Goal: Find contact information: Find contact information

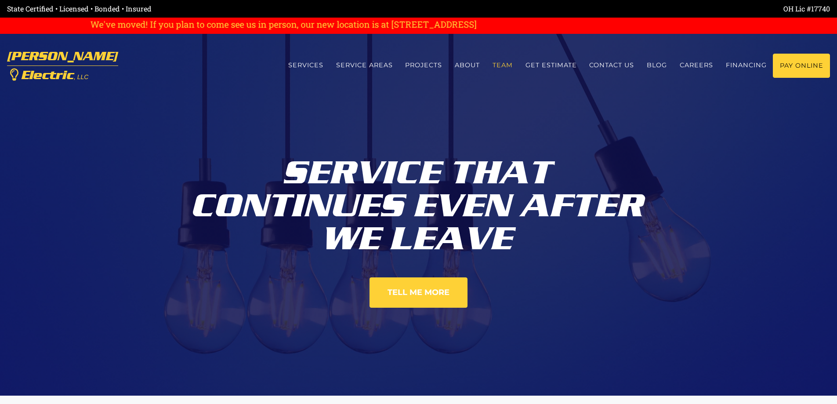
click at [501, 65] on link "Team" at bounding box center [502, 65] width 33 height 23
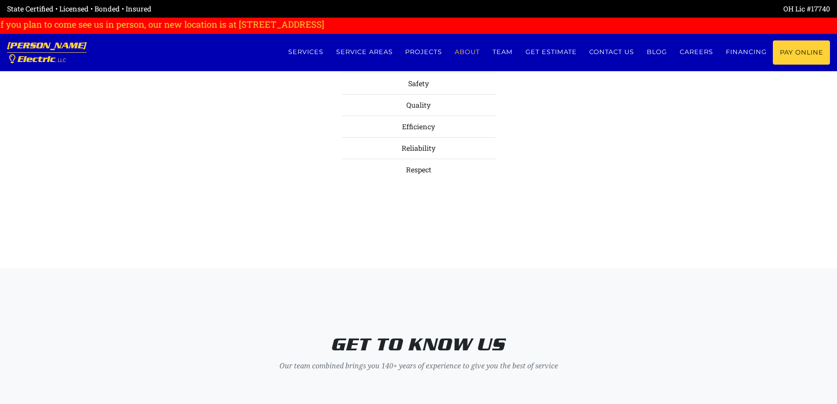
scroll to position [3359, 0]
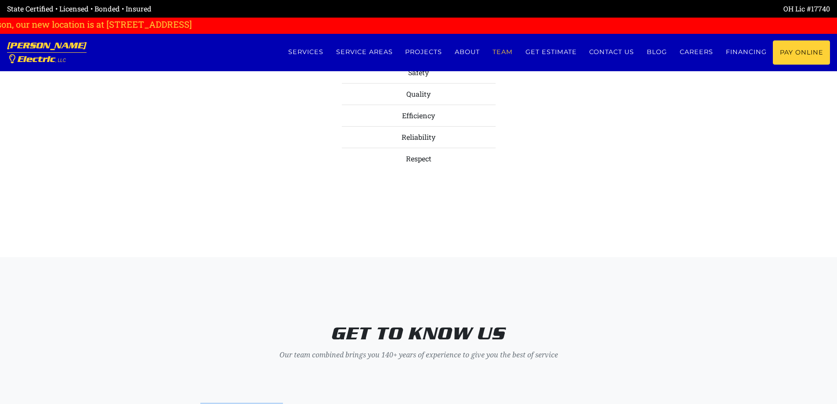
drag, startPoint x: 212, startPoint y: 151, endPoint x: 297, endPoint y: 152, distance: 85.2
click at [297, 403] on h4 "[PERSON_NAME]" at bounding box center [247, 409] width 158 height 13
copy h4 "[PERSON_NAME]"
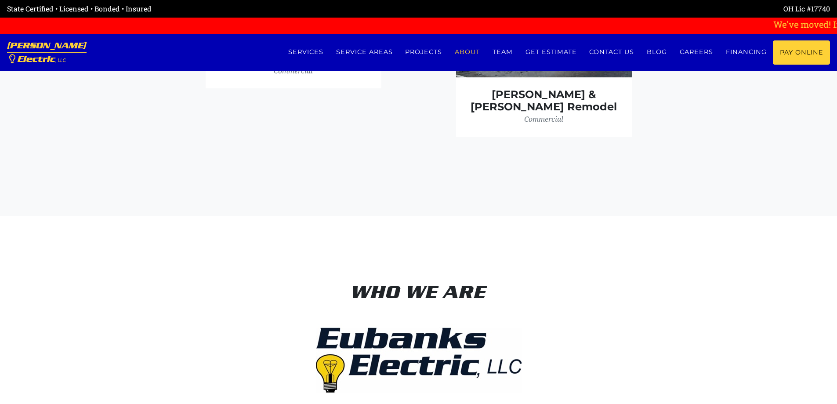
scroll to position [2875, 0]
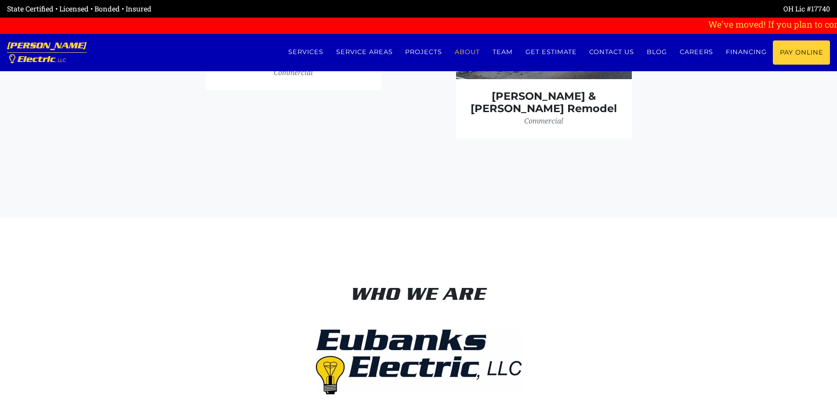
drag, startPoint x: 179, startPoint y: 162, endPoint x: 233, endPoint y: 163, distance: 54.5
copy p "[PERSON_NAME] Electric"
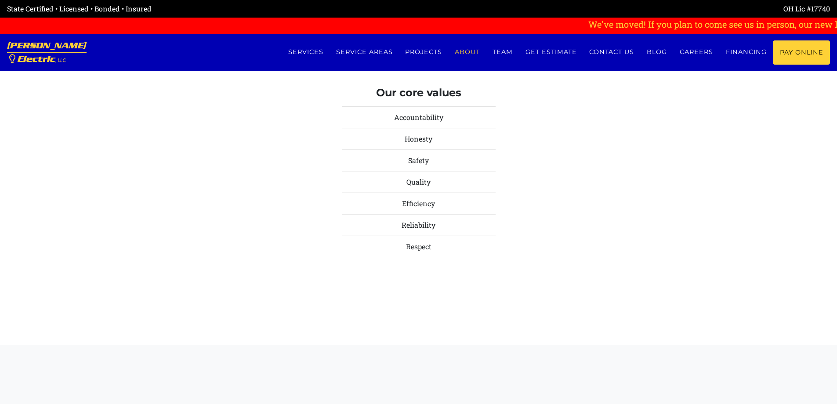
scroll to position [3359, 0]
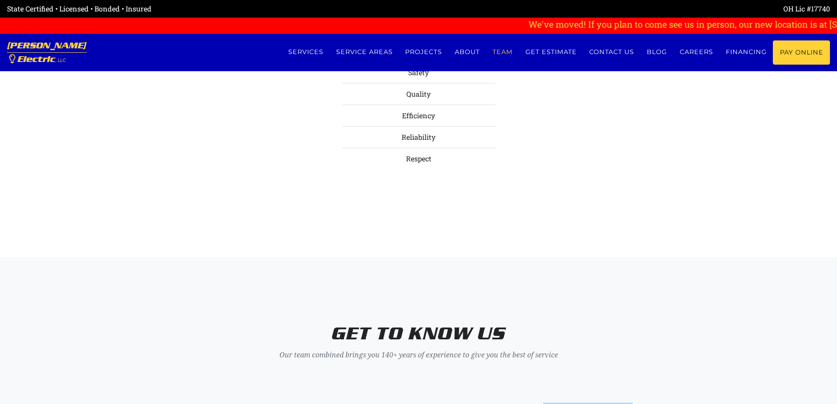
drag, startPoint x: 550, startPoint y: 149, endPoint x: 633, endPoint y: 151, distance: 82.2
click at [633, 403] on h4 "[PERSON_NAME]" at bounding box center [590, 409] width 158 height 13
copy h4 "[PERSON_NAME]"
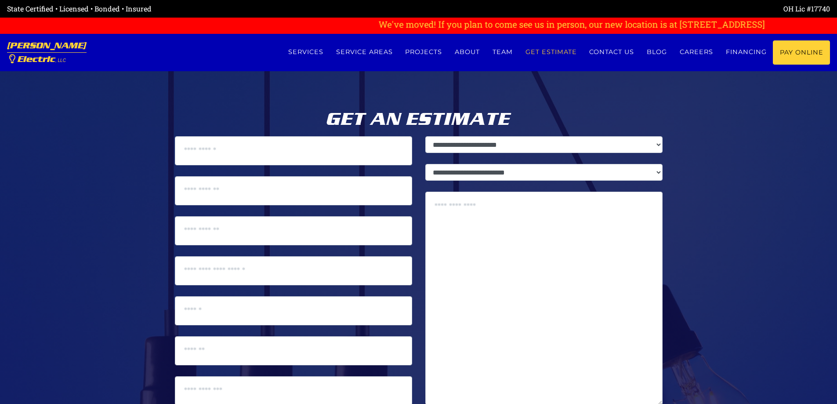
scroll to position [4516, 0]
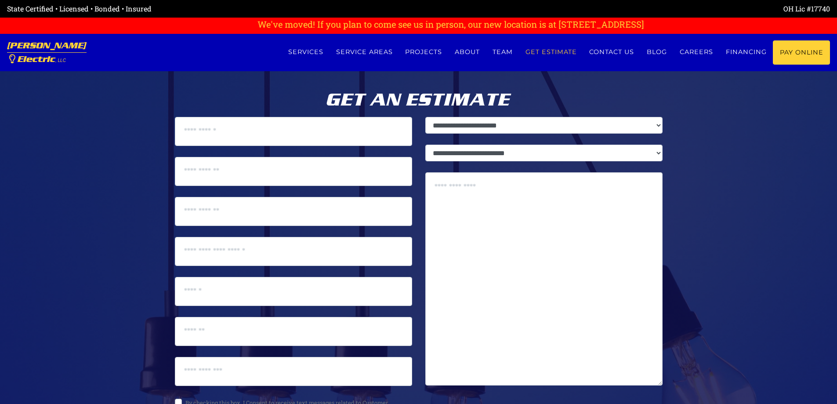
drag, startPoint x: 311, startPoint y: 355, endPoint x: 236, endPoint y: 353, distance: 75.2
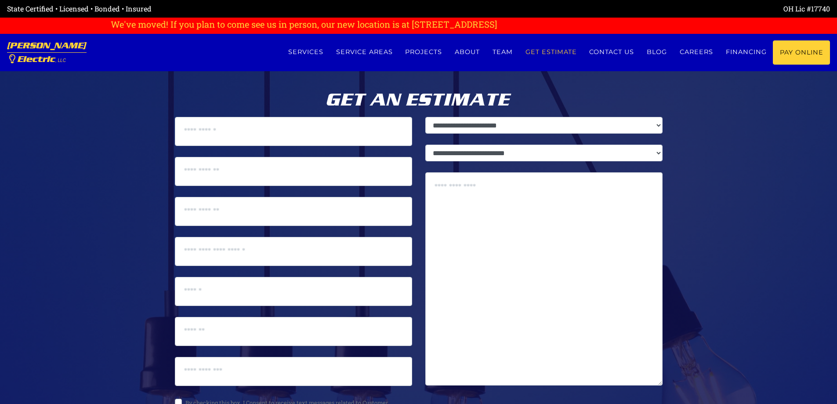
copy span "[PERSON_NAME] Electric, LLC"
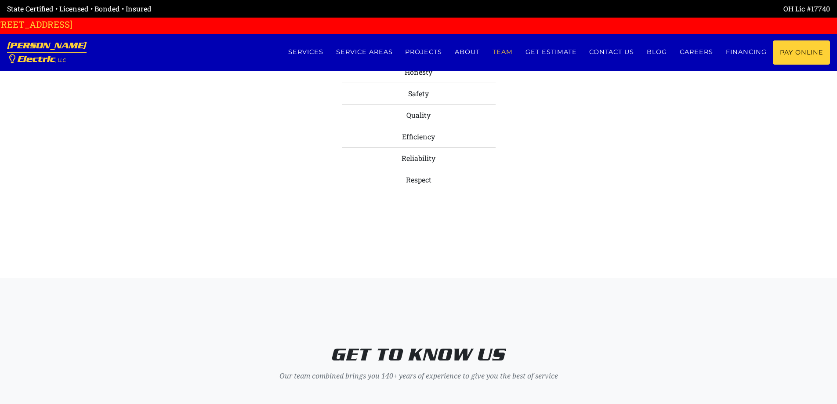
scroll to position [3405, 0]
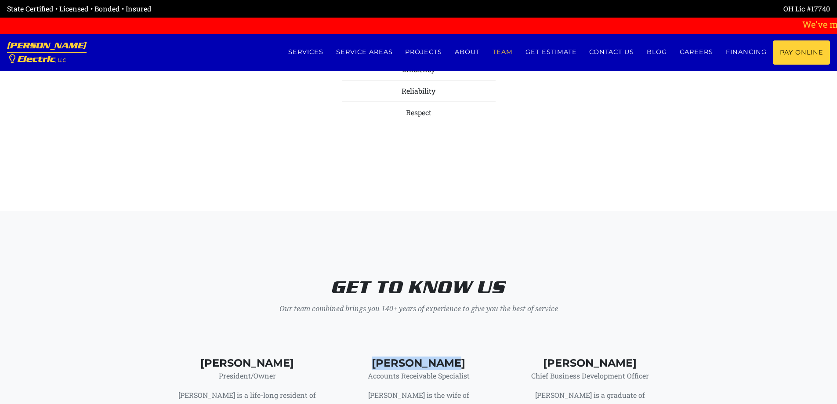
drag, startPoint x: 420, startPoint y: 104, endPoint x: 484, endPoint y: 105, distance: 63.7
click at [484, 357] on h4 "[PERSON_NAME]" at bounding box center [419, 363] width 158 height 13
copy h4 "[PERSON_NAME]"
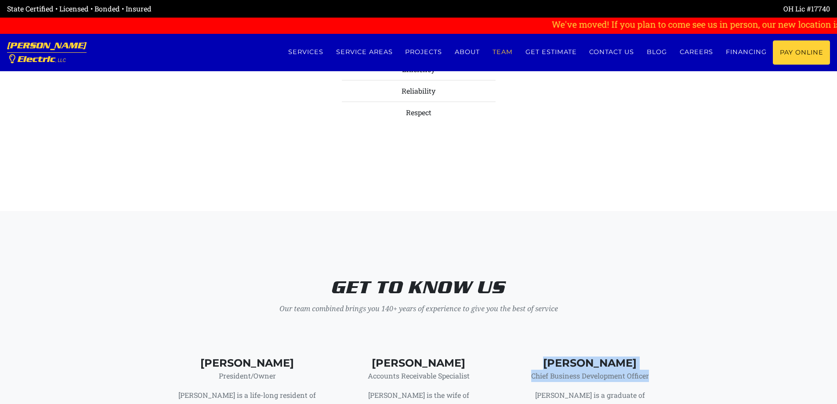
drag, startPoint x: 552, startPoint y: 103, endPoint x: 669, endPoint y: 119, distance: 118.5
copy div "[PERSON_NAME] Chief Business Development Officer"
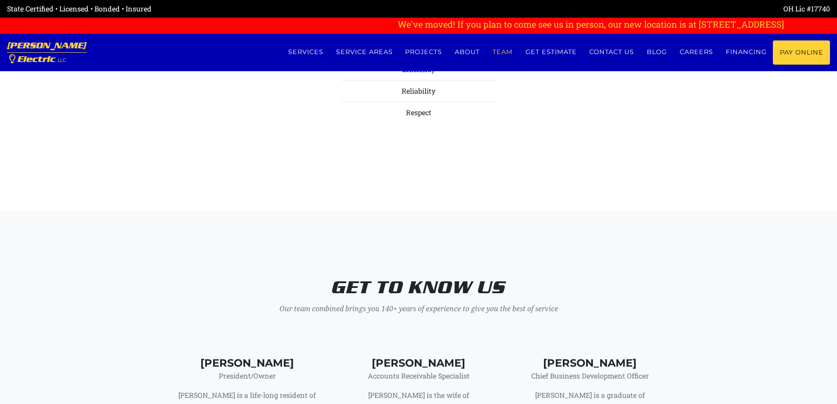
drag, startPoint x: 377, startPoint y: 292, endPoint x: 460, endPoint y: 291, distance: 82.6
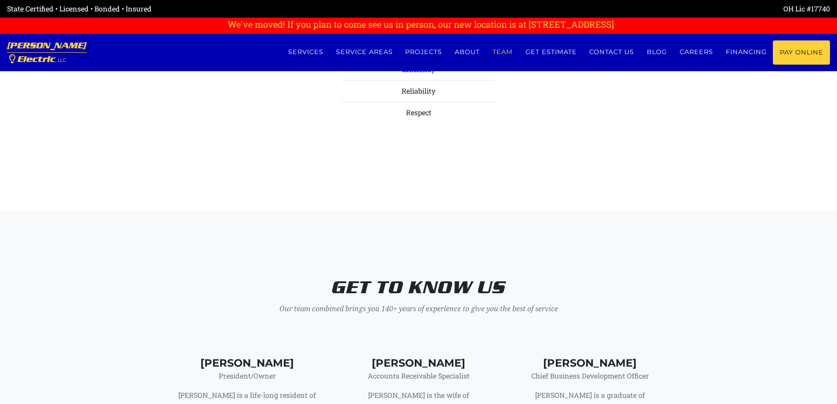
click at [384, 357] on h4 "[PERSON_NAME]" at bounding box center [419, 363] width 158 height 13
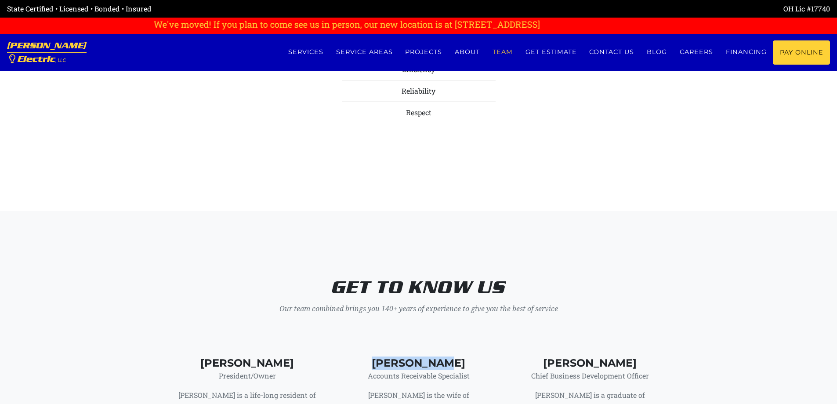
drag, startPoint x: 384, startPoint y: 102, endPoint x: 448, endPoint y: 101, distance: 64.6
click at [448, 357] on h4 "[PERSON_NAME]" at bounding box center [419, 363] width 158 height 13
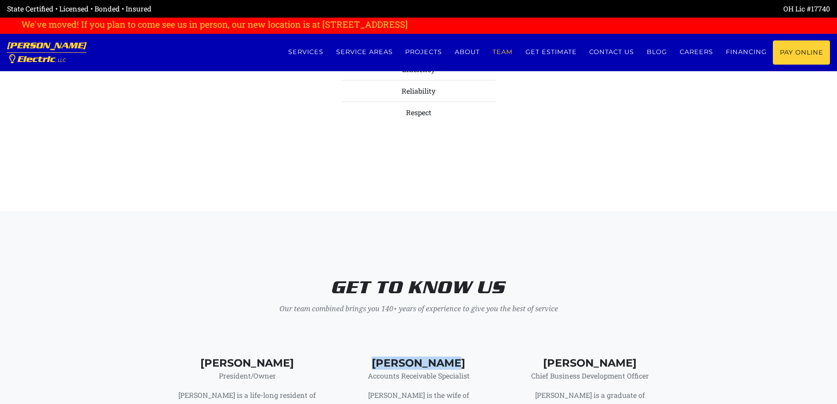
drag, startPoint x: 430, startPoint y: 104, endPoint x: 366, endPoint y: 104, distance: 63.7
click at [366, 357] on h4 "[PERSON_NAME]" at bounding box center [419, 363] width 158 height 13
copy h4 "[PERSON_NAME]"
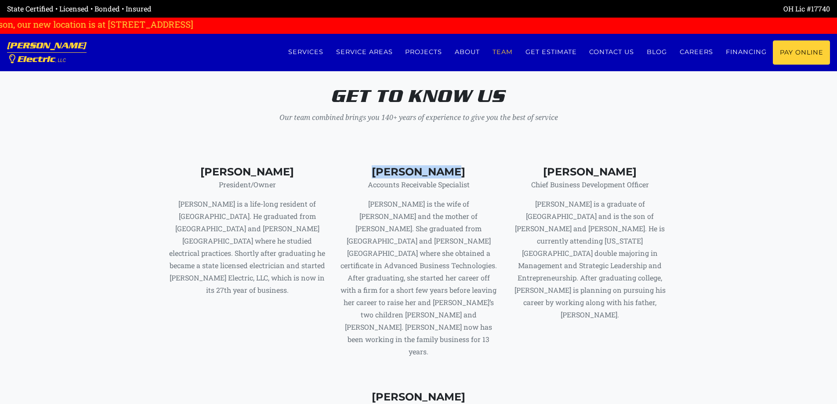
scroll to position [3581, 0]
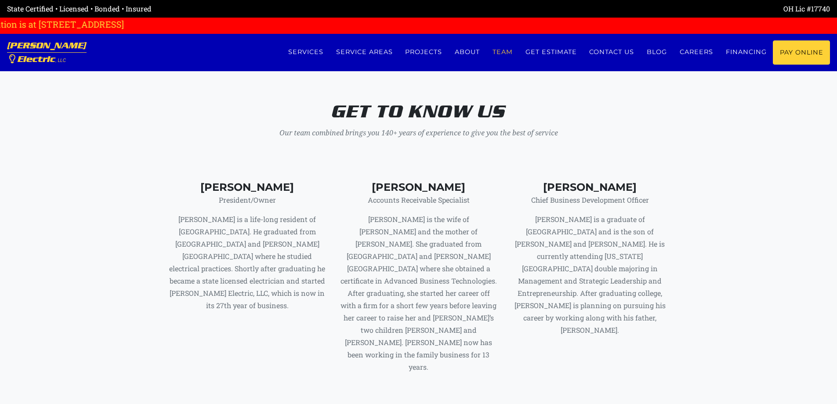
drag, startPoint x: 379, startPoint y: 119, endPoint x: 470, endPoint y: 135, distance: 92.3
copy div "[PERSON_NAME] Operations Manager"
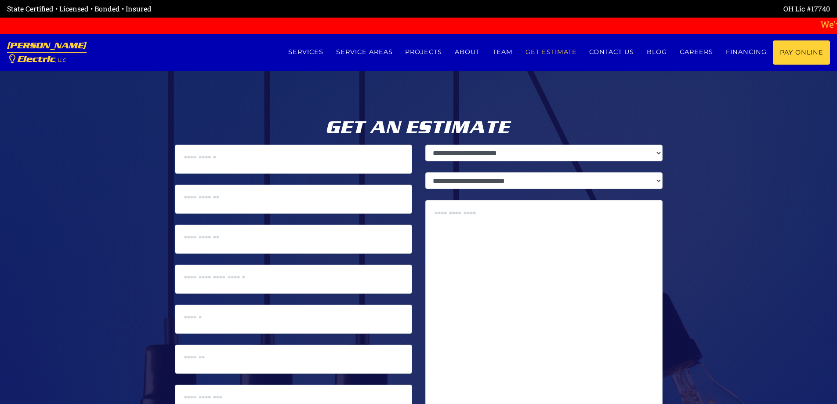
scroll to position [4516, 0]
